Goal: Information Seeking & Learning: Find specific fact

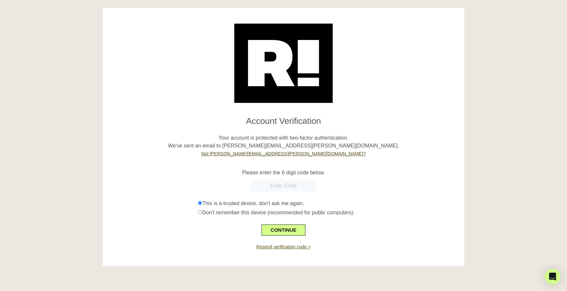
click at [303, 247] on link "Resend verification code >" at bounding box center [283, 246] width 54 height 5
click at [281, 185] on input "text" at bounding box center [283, 186] width 66 height 12
paste input "363185"
type input "363185"
click at [282, 229] on button "CONTINUE" at bounding box center [283, 230] width 44 height 11
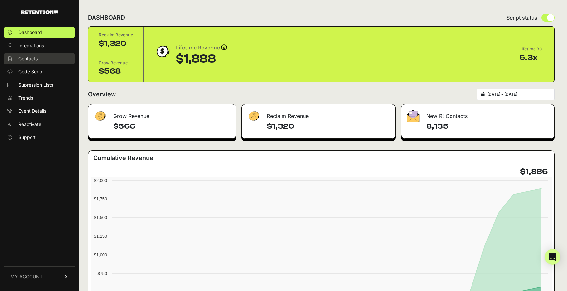
click at [40, 61] on link "Contacts" at bounding box center [39, 58] width 71 height 10
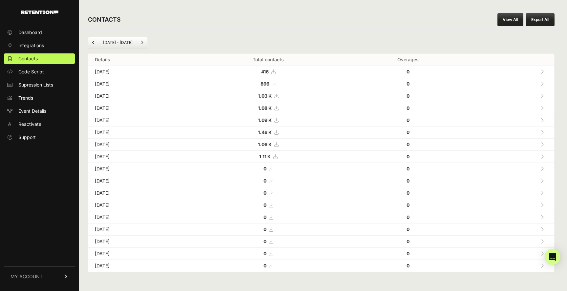
click at [504, 25] on link "View All" at bounding box center [510, 19] width 26 height 13
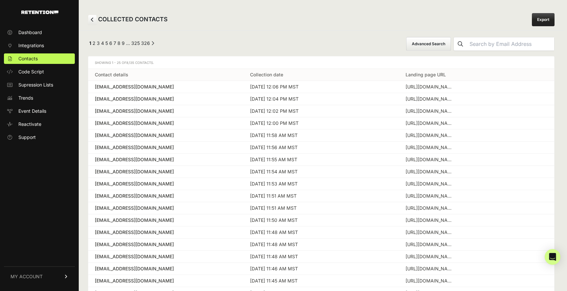
click at [500, 43] on input "text" at bounding box center [510, 43] width 87 height 13
paste input "363185"
type input "363185"
click at [507, 44] on input "363185" at bounding box center [510, 43] width 87 height 13
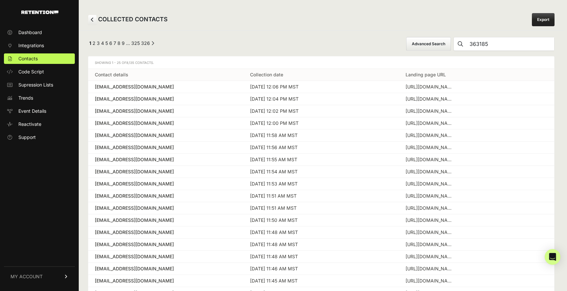
click at [507, 44] on input "363185" at bounding box center [510, 43] width 87 height 13
paste input "Patricia DeLorenzo"
click at [480, 22] on div "COLLECTED CONTACTS Export" at bounding box center [321, 19] width 485 height 21
click at [500, 40] on input "Patricia DeLorenzo" at bounding box center [510, 43] width 87 height 13
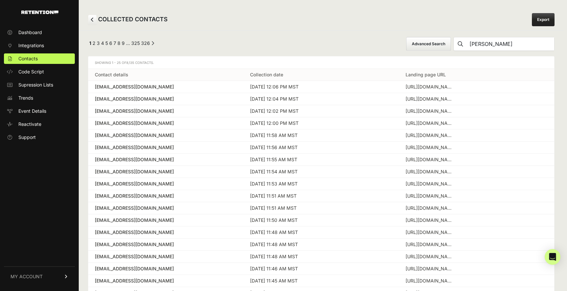
click at [500, 40] on input "Patricia DeLorenzo" at bounding box center [510, 43] width 87 height 13
click at [453, 37] on button "submit" at bounding box center [459, 43] width 13 height 13
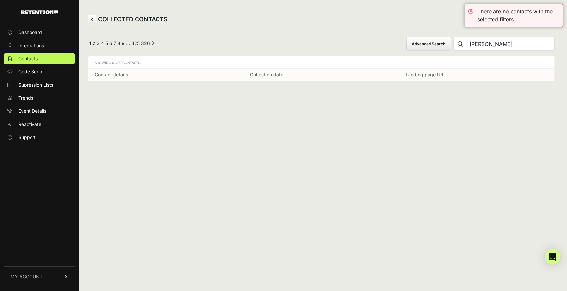
click at [500, 40] on input "Patricia DeLorenzo" at bounding box center [510, 43] width 87 height 13
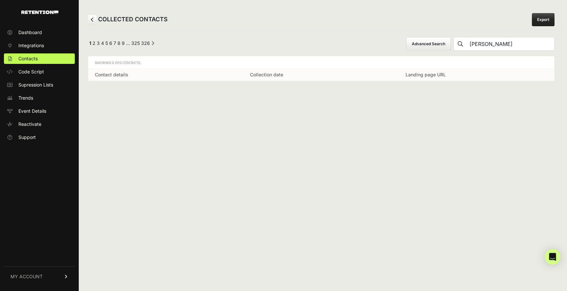
paste input "patrice.delorenzo@gmail.com"
click at [453, 37] on button "submit" at bounding box center [459, 43] width 13 height 13
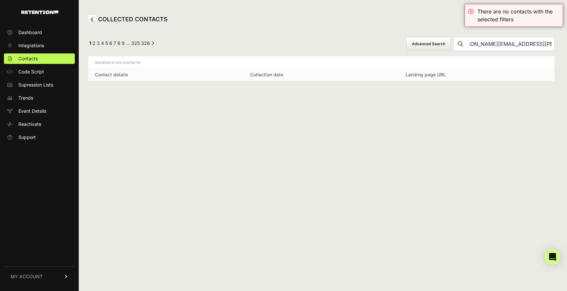
click at [496, 44] on input "patrice.delorenzo@gmail.com" at bounding box center [510, 43] width 87 height 13
type input "patricedelorenzo@gmail.com"
click at [453, 37] on button "submit" at bounding box center [459, 43] width 13 height 13
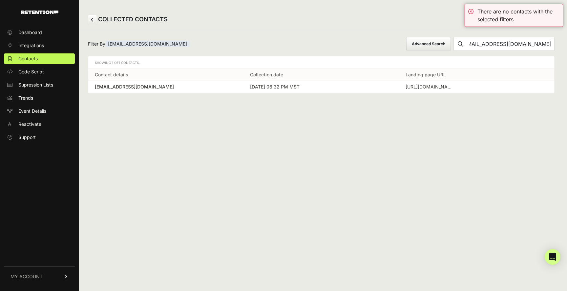
click at [147, 90] on div "patricedelorenzo@gmail.com" at bounding box center [166, 87] width 142 height 7
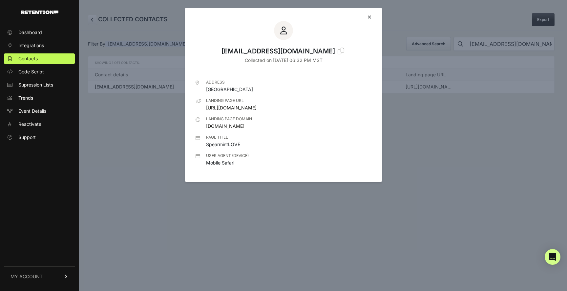
click at [371, 17] on div "patricedelorenzo@gmail.com Collected on Aug 21 2025 - 06:32 PM MST" at bounding box center [283, 38] width 197 height 61
click at [368, 16] on icon at bounding box center [369, 16] width 4 height 5
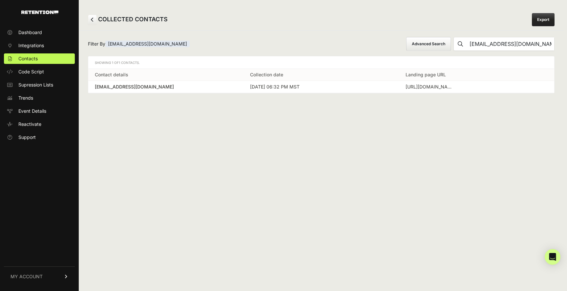
click at [237, 87] on td "patricedelorenzo@gmail.com" at bounding box center [165, 87] width 155 height 12
click at [117, 88] on div "patricedelorenzo@gmail.com" at bounding box center [166, 87] width 142 height 7
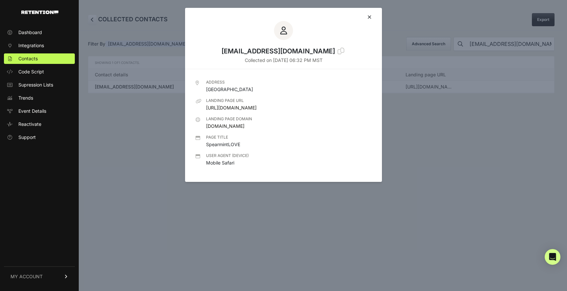
click at [178, 138] on div at bounding box center [283, 145] width 567 height 291
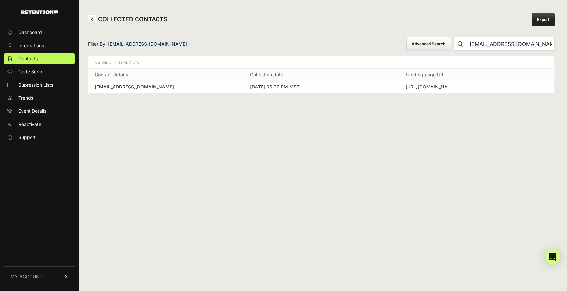
click at [149, 89] on div "patricedelorenzo@gmail.com" at bounding box center [166, 87] width 142 height 7
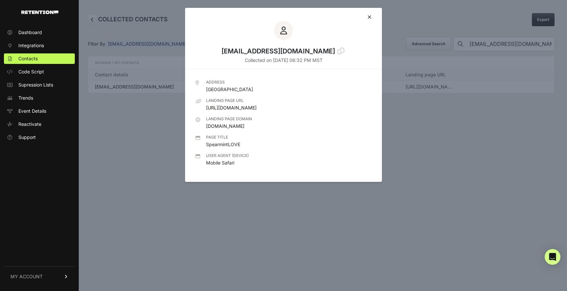
click at [337, 51] on icon at bounding box center [340, 51] width 7 height 7
